Goal: Task Accomplishment & Management: Use online tool/utility

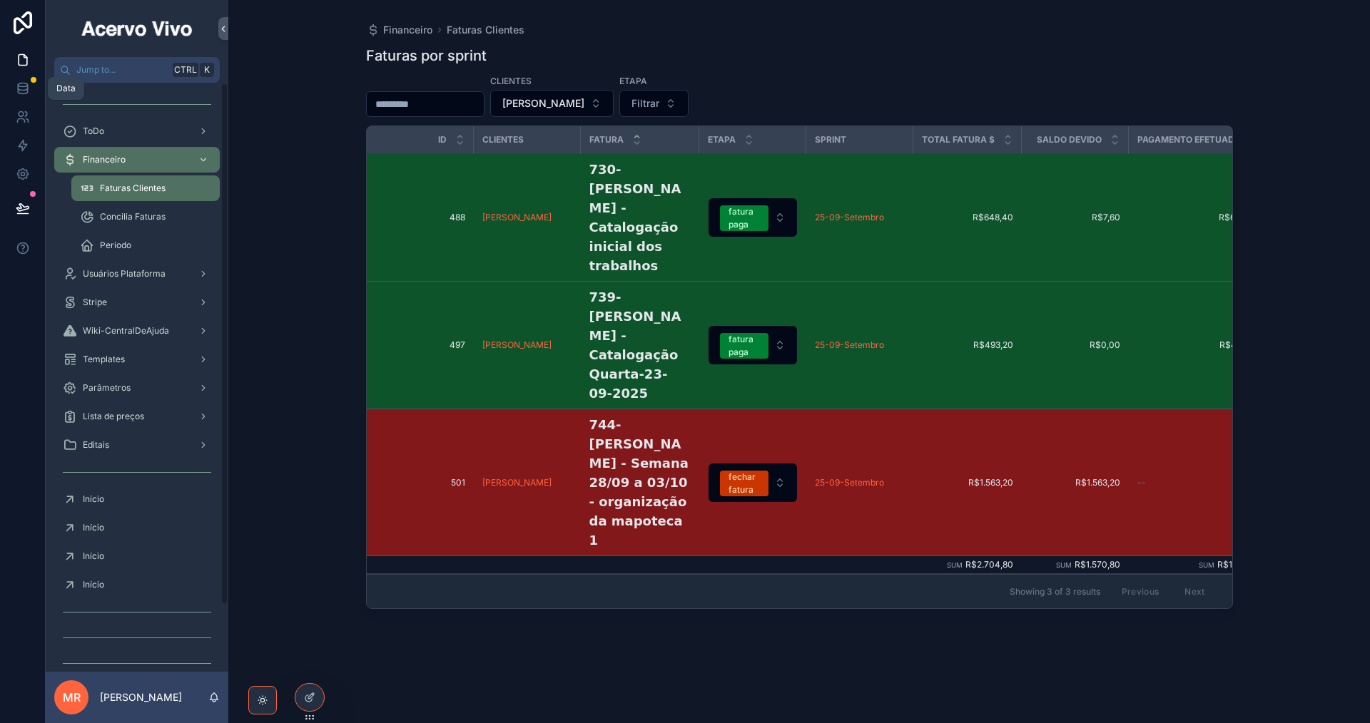
click at [24, 91] on icon at bounding box center [22, 88] width 9 height 6
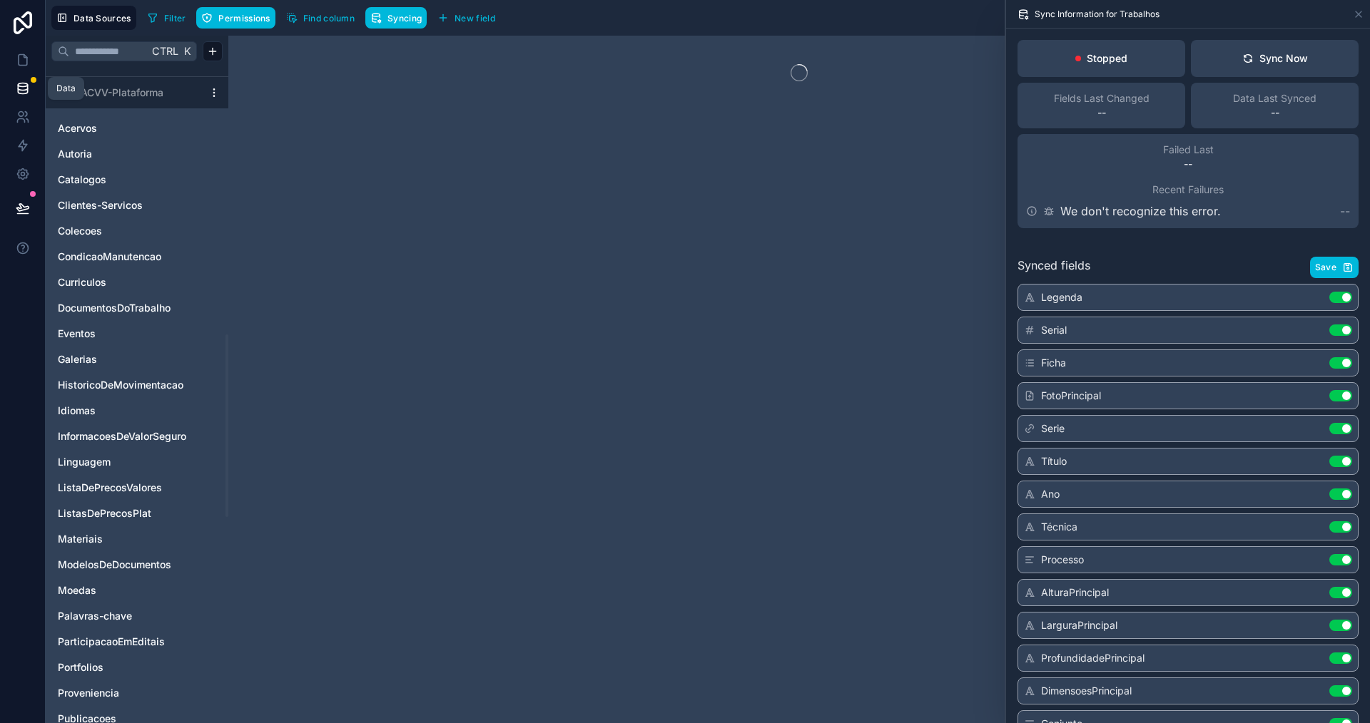
scroll to position [1284, 0]
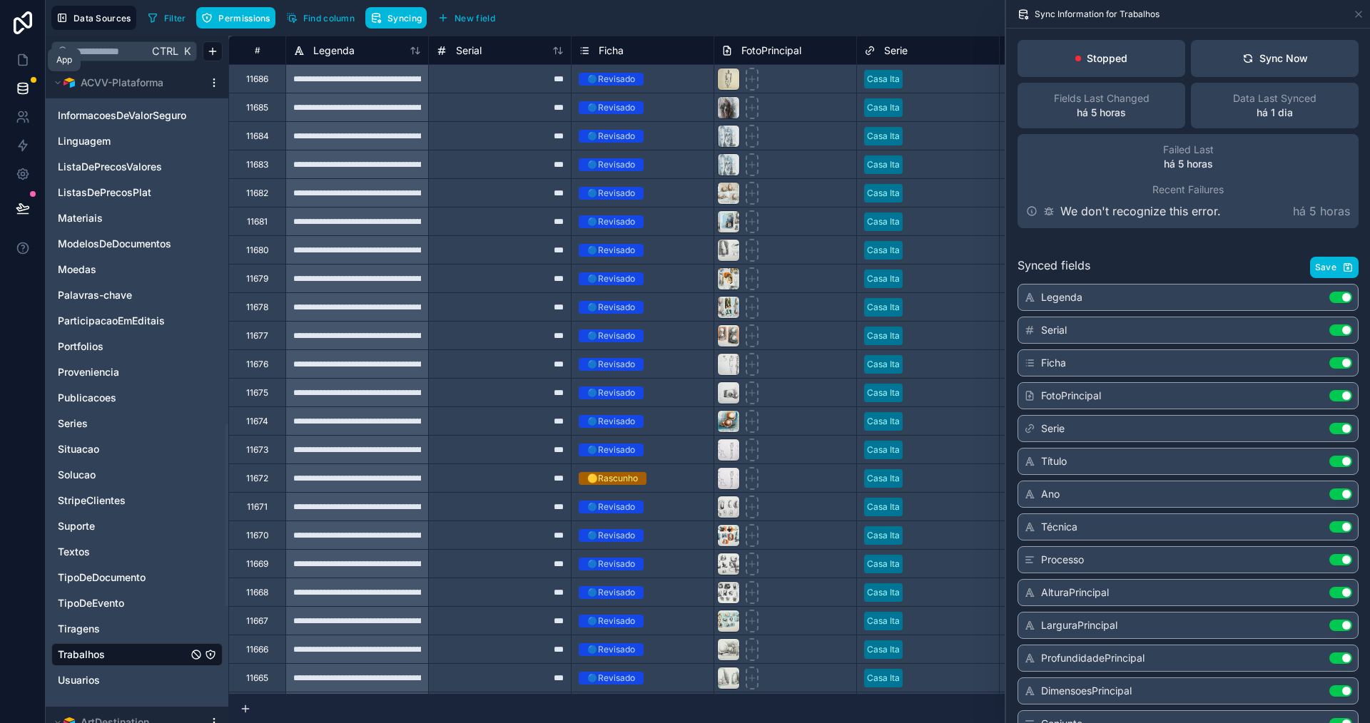
click at [26, 62] on icon at bounding box center [23, 60] width 9 height 11
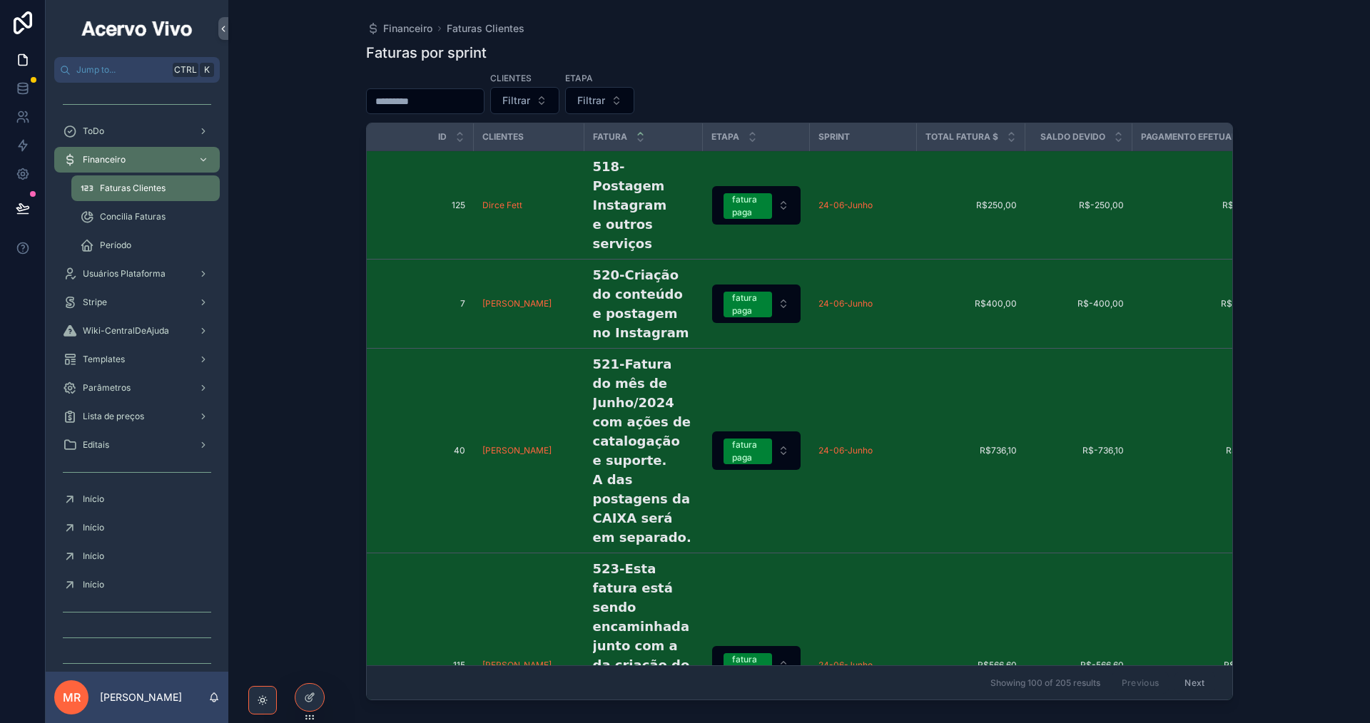
click at [140, 224] on div "Concilia Faturas" at bounding box center [145, 216] width 131 height 23
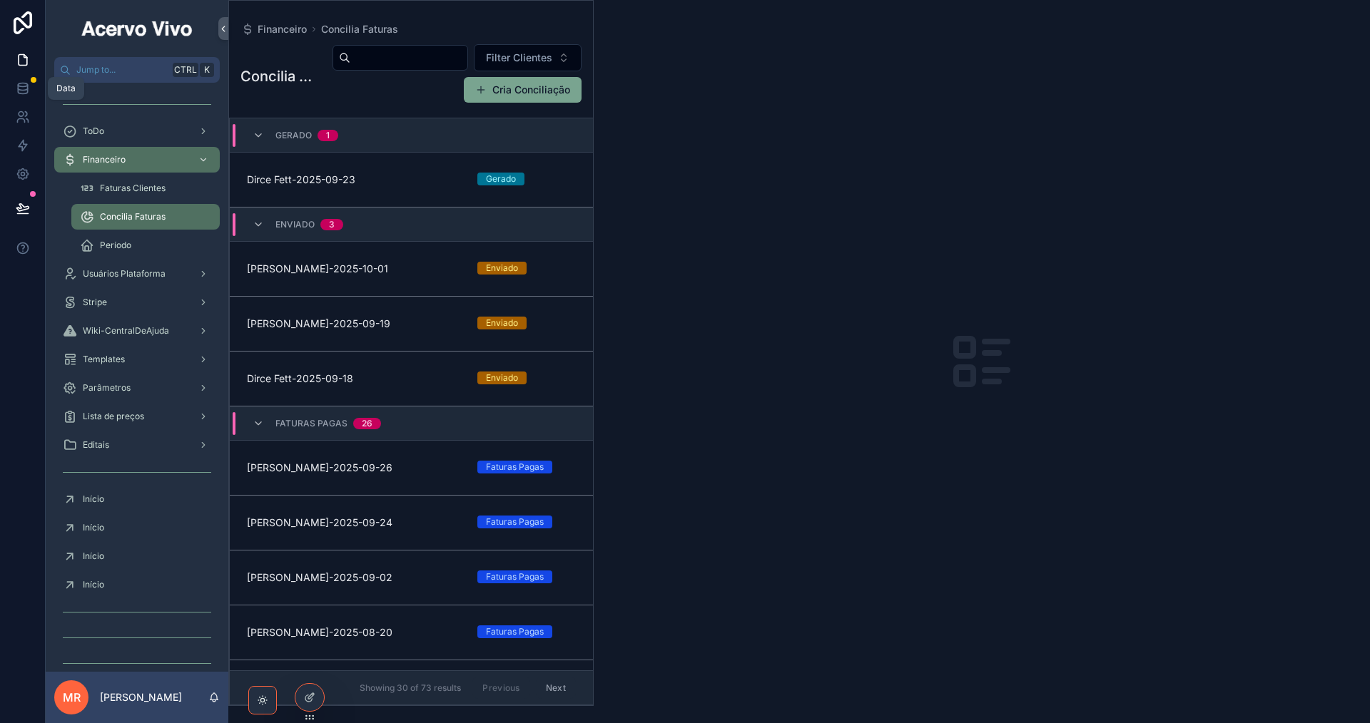
click at [22, 93] on icon at bounding box center [22, 91] width 9 height 6
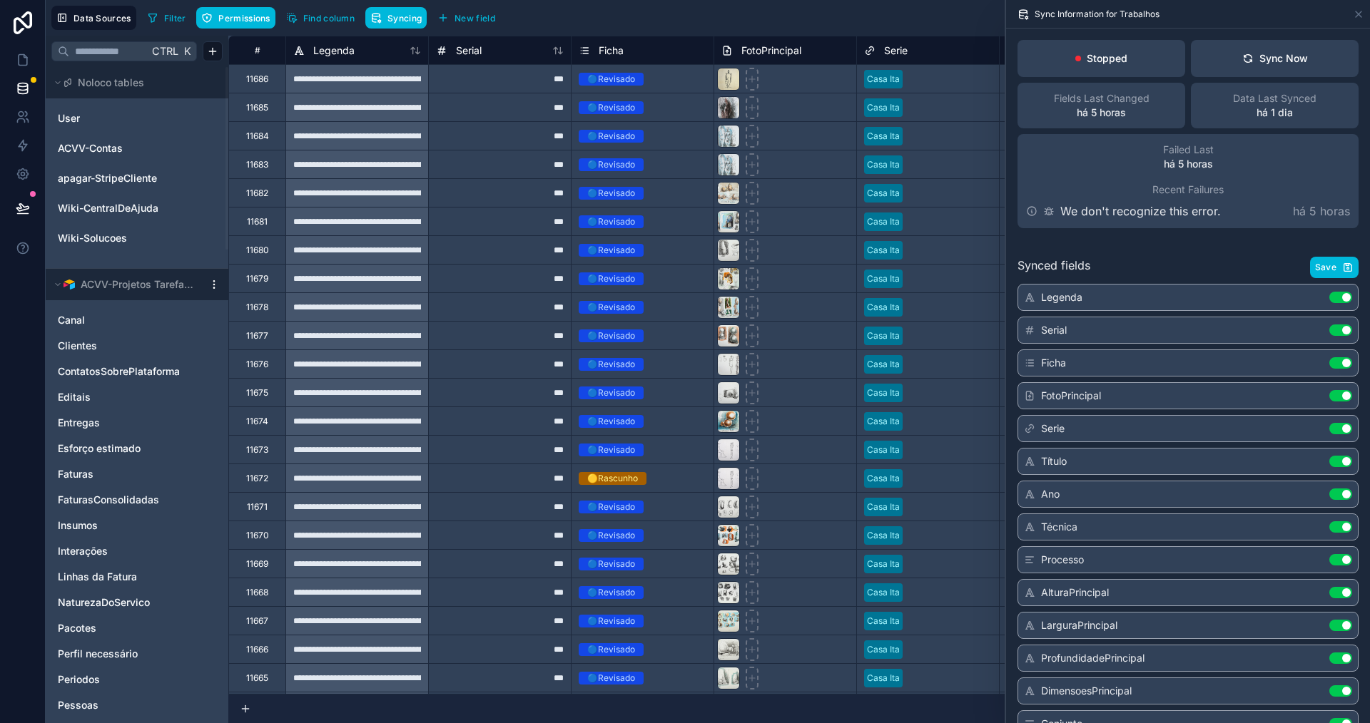
click at [1273, 60] on div "Sync Now" at bounding box center [1275, 58] width 66 height 14
click at [19, 65] on icon at bounding box center [23, 60] width 9 height 11
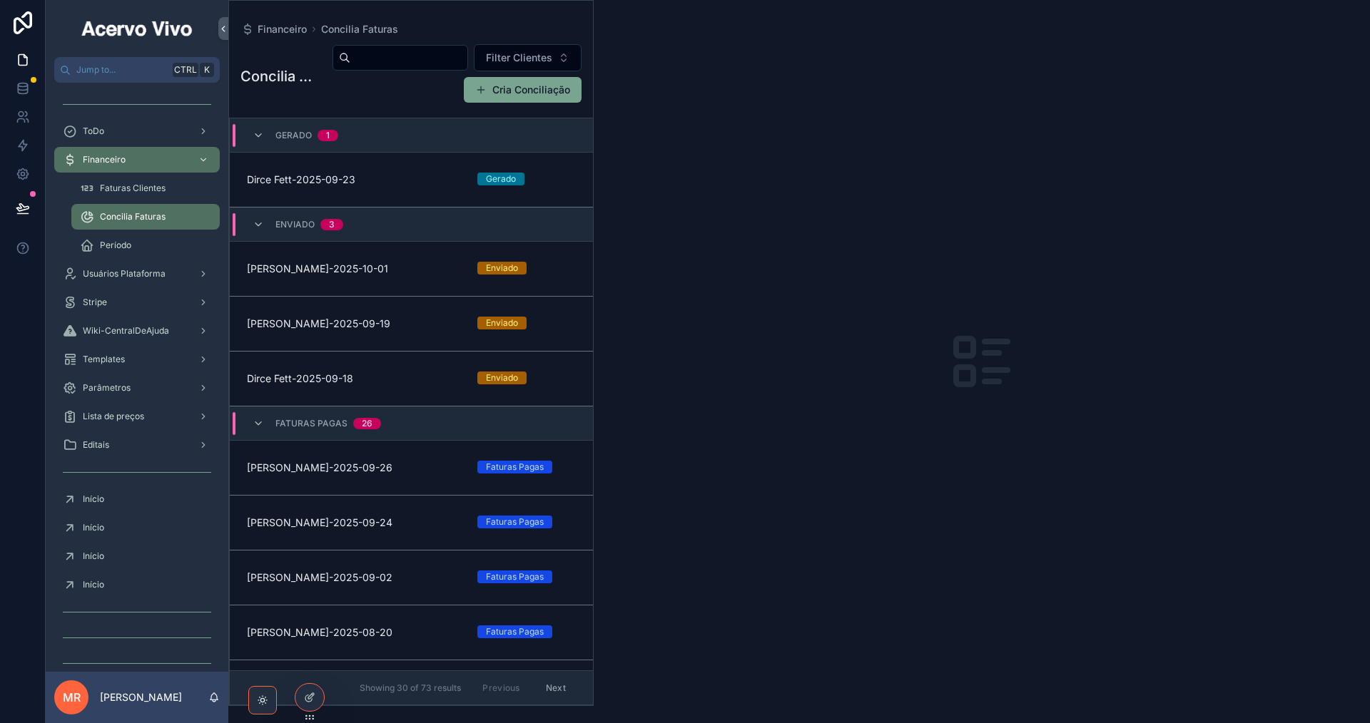
click at [285, 190] on link "Dirce Fett-2025-09-23 Gerado" at bounding box center [411, 180] width 363 height 55
